Goal: Task Accomplishment & Management: Use online tool/utility

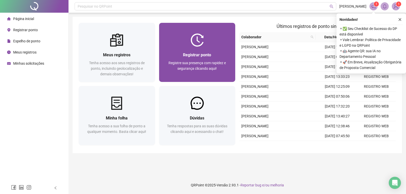
click at [182, 43] on div at bounding box center [197, 40] width 76 height 13
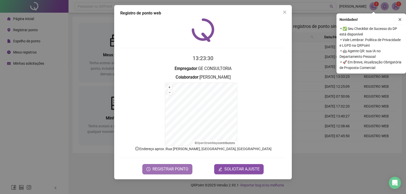
click at [180, 169] on span "REGISTRAR PONTO" at bounding box center [171, 169] width 36 height 6
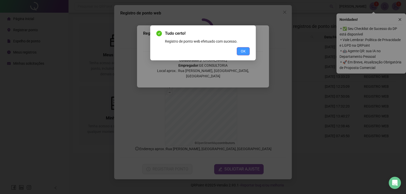
click at [243, 53] on span "OK" at bounding box center [243, 51] width 5 height 6
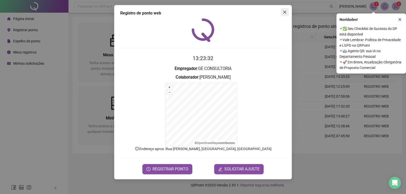
click at [285, 11] on icon "close" at bounding box center [285, 12] width 4 height 4
